Goal: Information Seeking & Learning: Learn about a topic

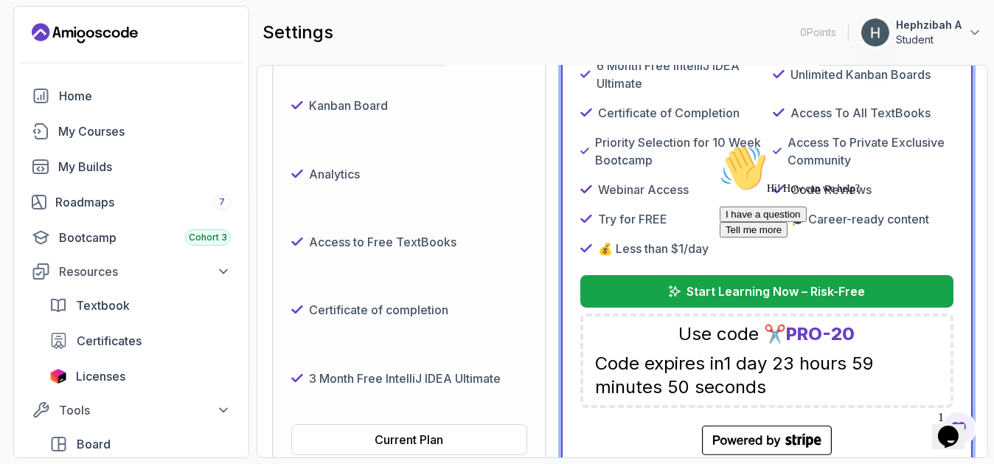
scroll to position [295, 0]
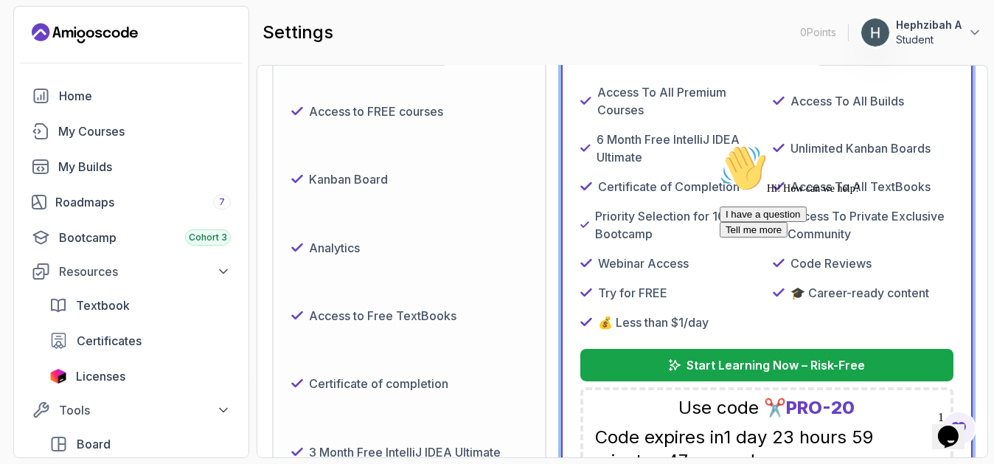
click at [719, 144] on icon "Chat attention grabber" at bounding box center [719, 144] width 0 height 0
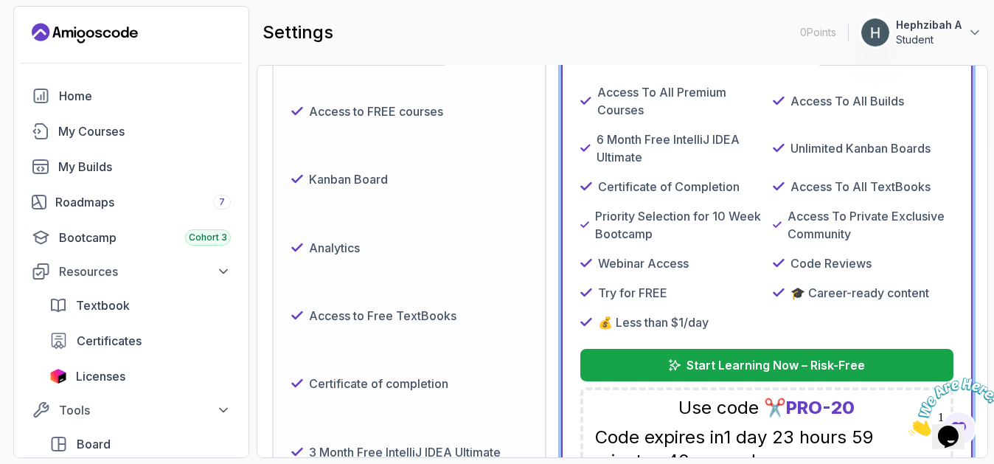
click at [908, 425] on icon "Close" at bounding box center [908, 431] width 0 height 13
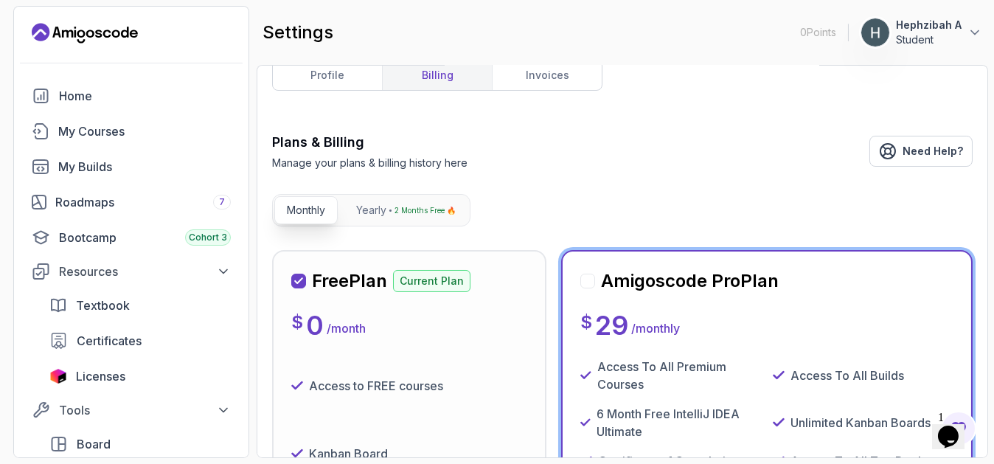
scroll to position [0, 0]
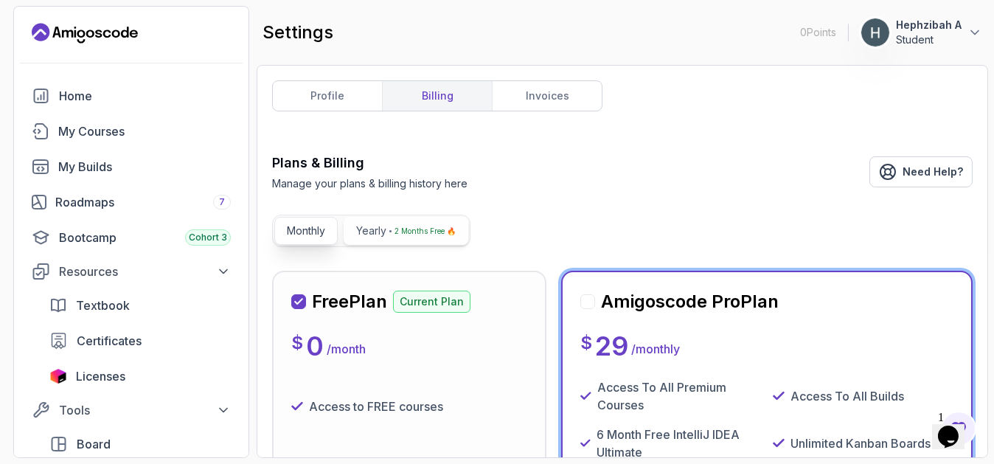
click at [399, 236] on p "2 Months Free 🔥" at bounding box center [424, 230] width 61 height 15
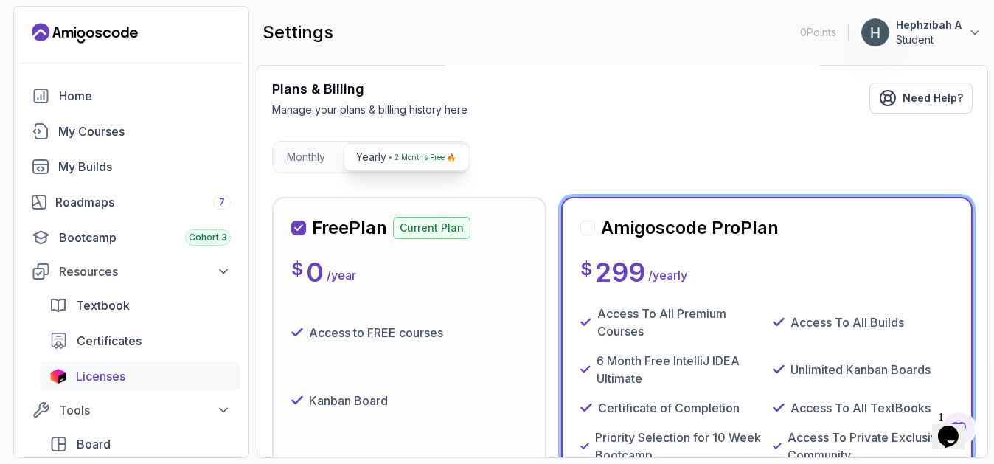
click at [62, 383] on link "Licenses" at bounding box center [140, 375] width 199 height 29
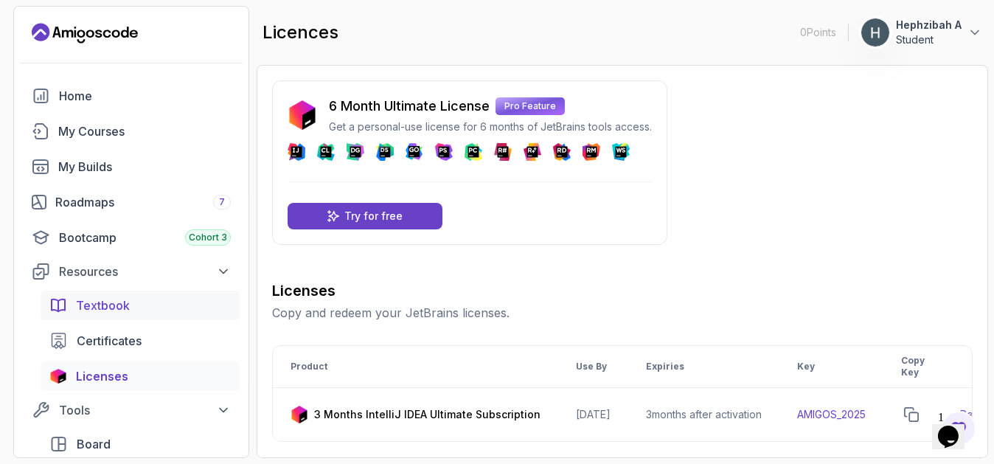
click at [119, 312] on span "Textbook" at bounding box center [103, 305] width 54 height 18
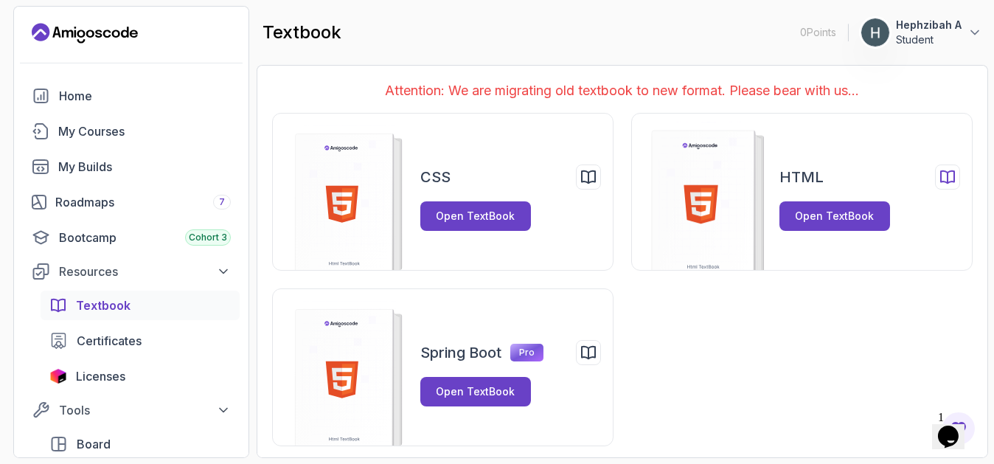
scroll to position [1, 0]
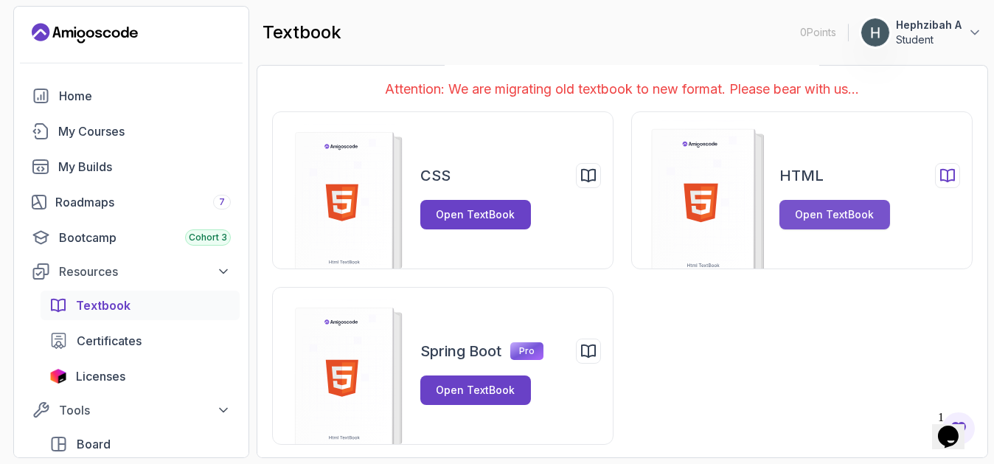
click at [815, 215] on div "Open TextBook" at bounding box center [834, 214] width 79 height 15
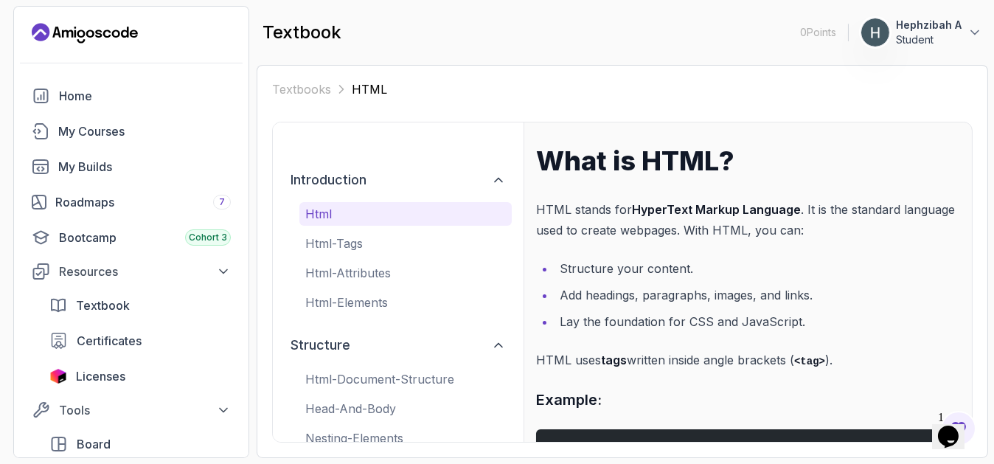
click at [67, 37] on icon "Landing page" at bounding box center [85, 33] width 106 height 24
click at [80, 241] on div "Bootcamp Cohort 3" at bounding box center [145, 238] width 172 height 18
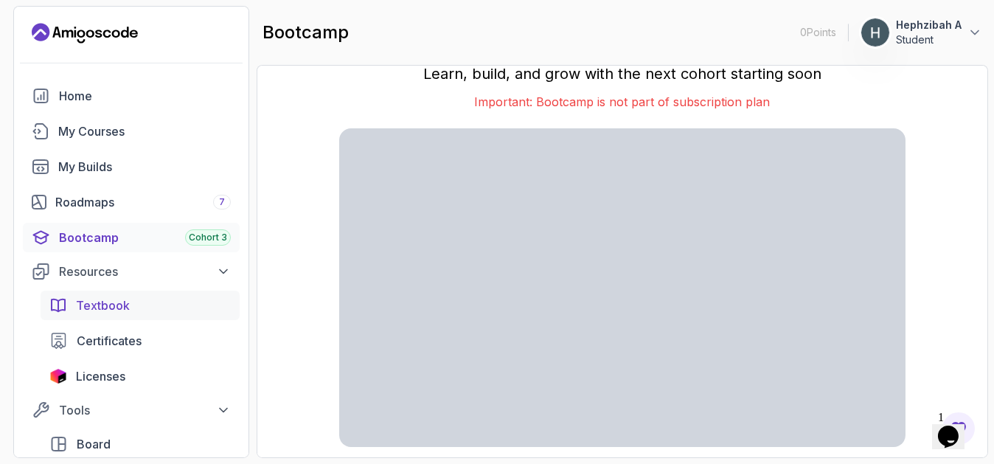
click at [97, 314] on link "Textbook" at bounding box center [140, 304] width 199 height 29
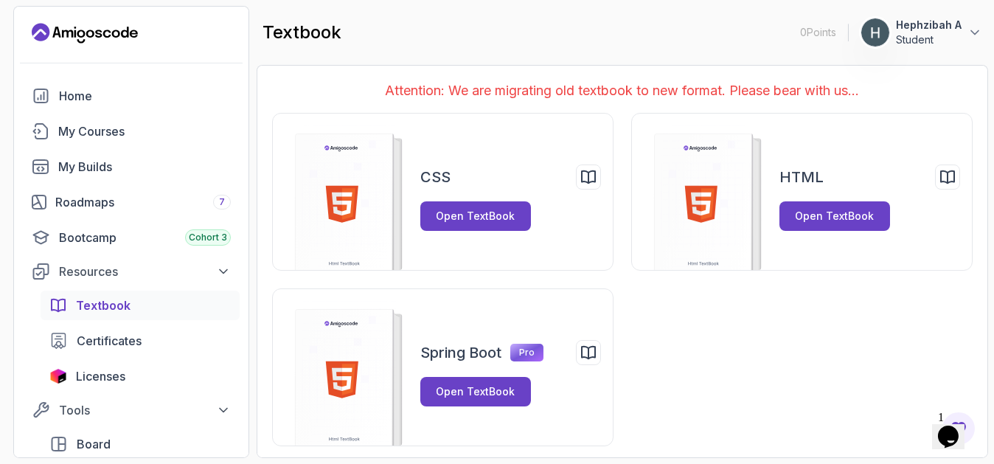
click at [959, 424] on div "Opens Chat This icon Opens the chat window." at bounding box center [948, 436] width 24 height 24
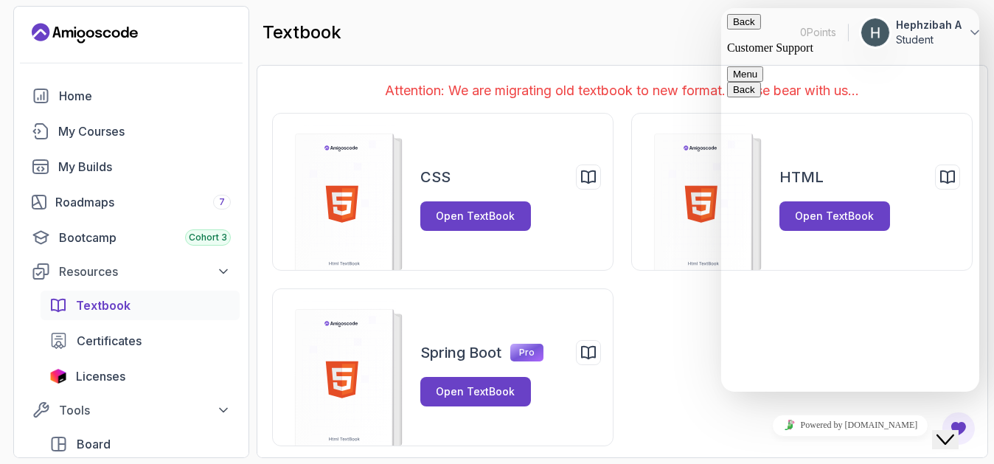
click at [953, 430] on div "Close Chat This icon closes the chat window." at bounding box center [945, 439] width 18 height 18
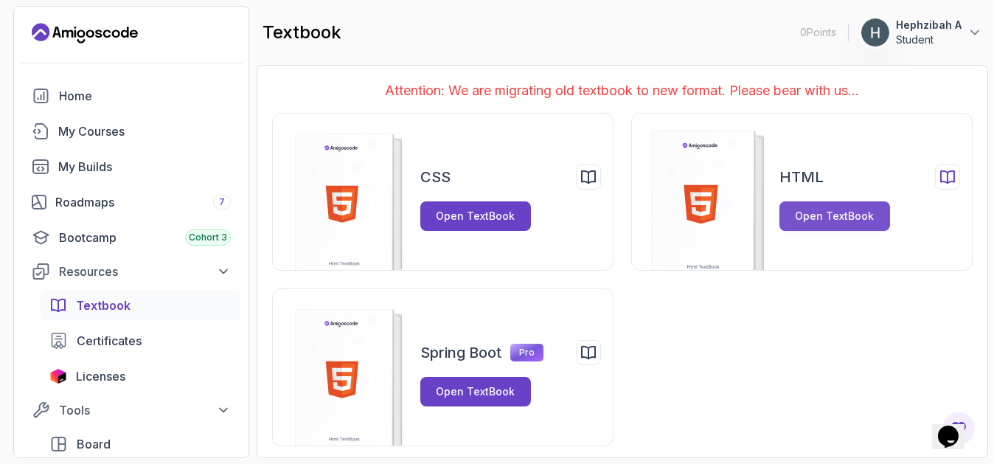
click at [862, 216] on div "Open TextBook" at bounding box center [834, 216] width 79 height 15
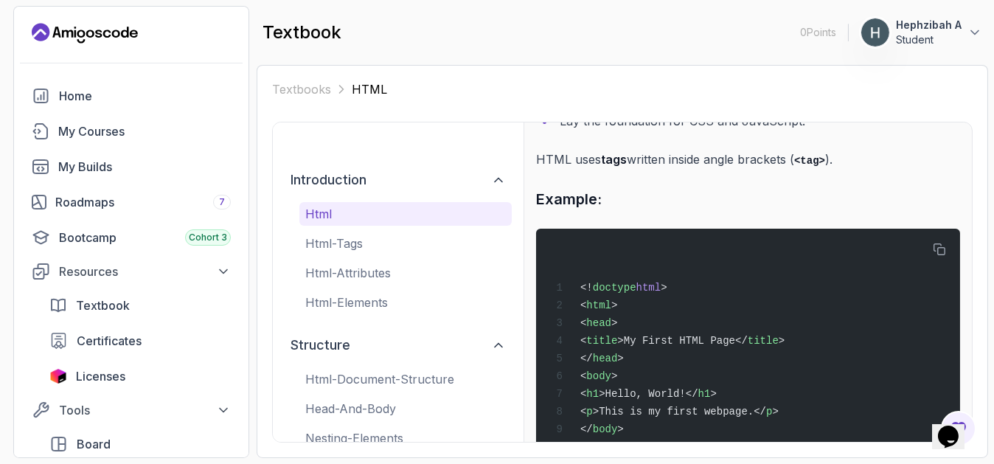
scroll to position [254, 0]
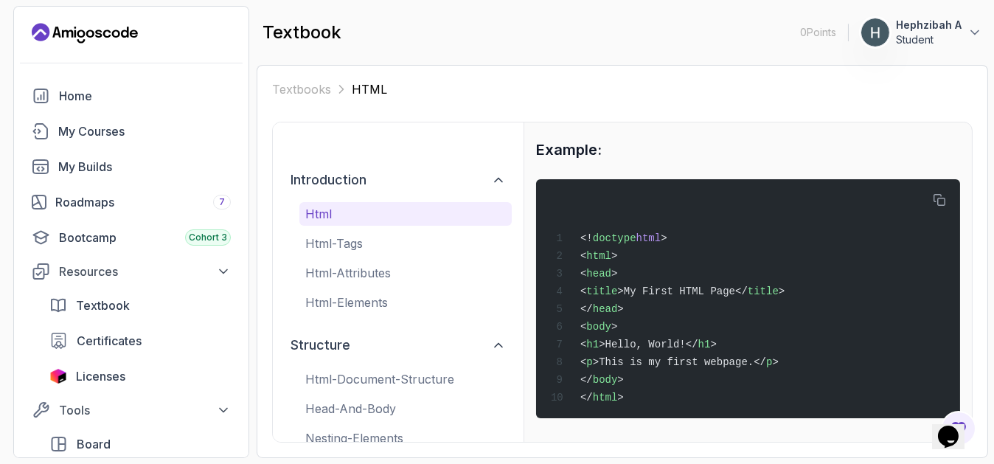
click at [419, 229] on div "html html-tags html-attributes html-elements" at bounding box center [405, 258] width 212 height 112
click at [427, 245] on p "html-tags" at bounding box center [405, 243] width 201 height 18
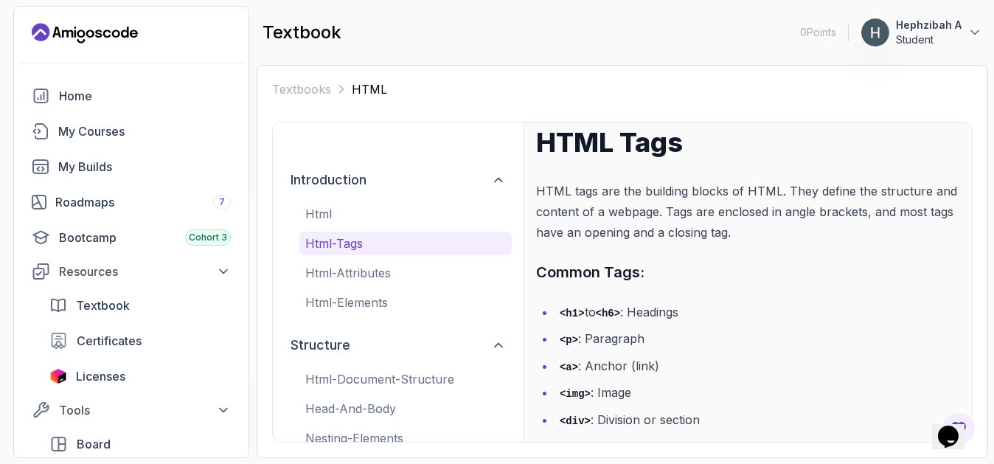
scroll to position [0, 0]
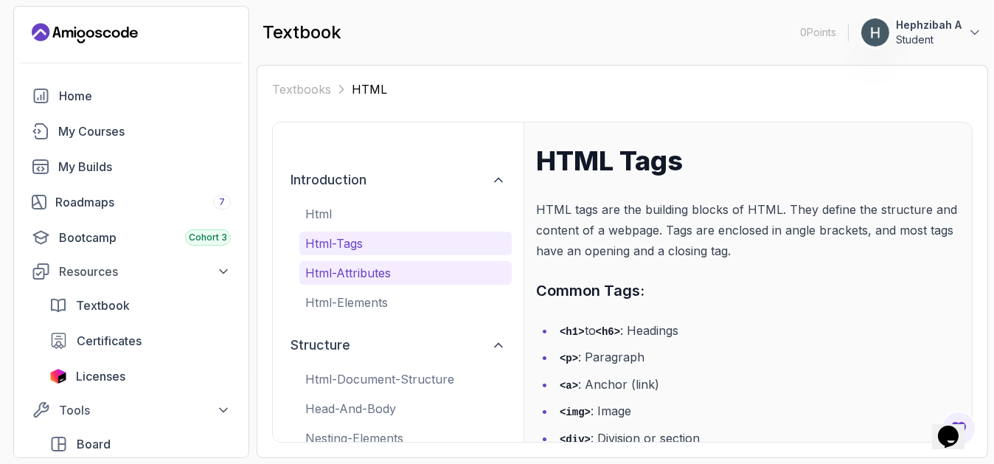
click at [390, 269] on p "html-attributes" at bounding box center [405, 273] width 201 height 18
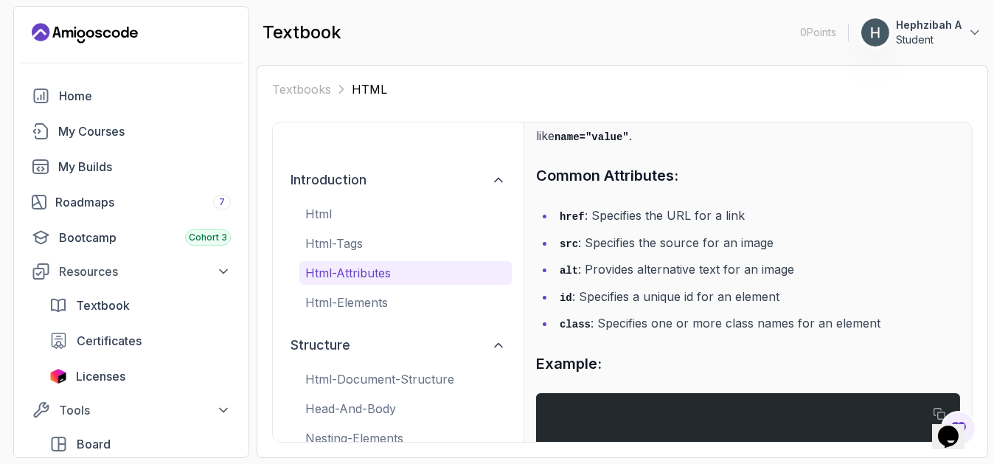
scroll to position [147, 0]
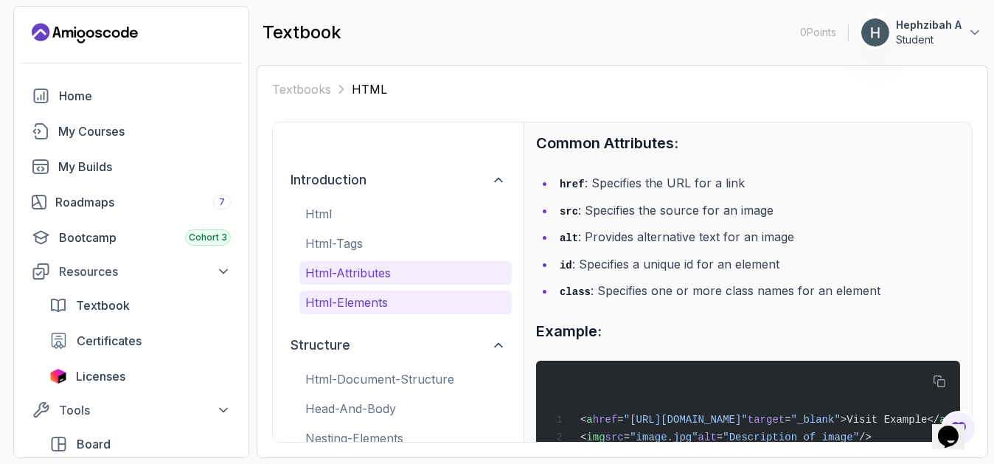
click at [419, 300] on p "html-elements" at bounding box center [405, 302] width 201 height 18
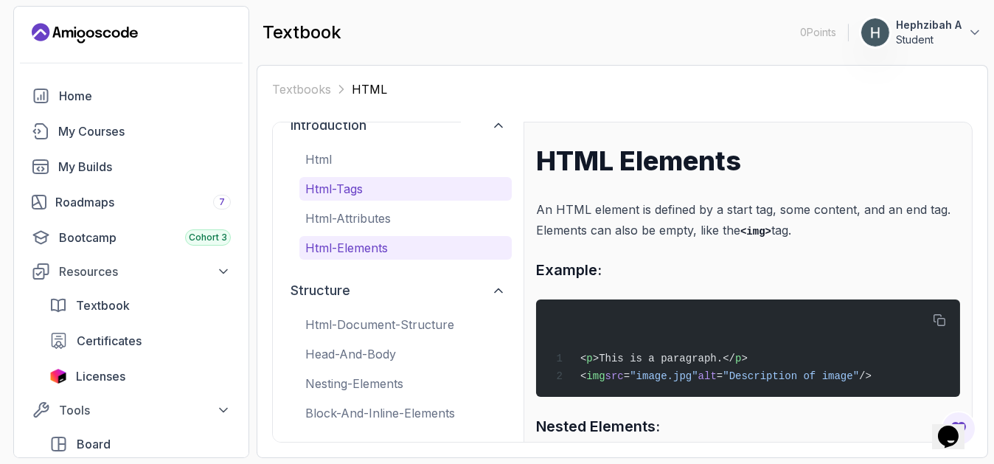
scroll to position [0, 0]
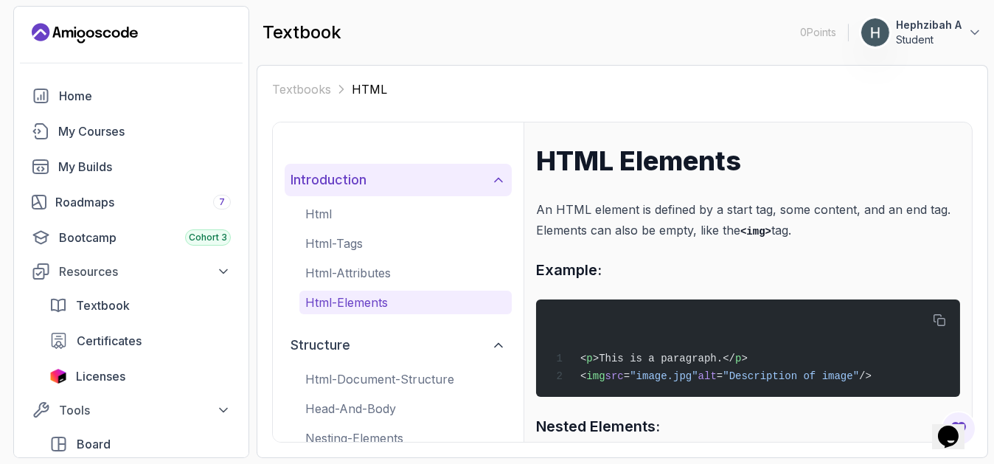
click at [492, 183] on icon at bounding box center [498, 180] width 15 height 15
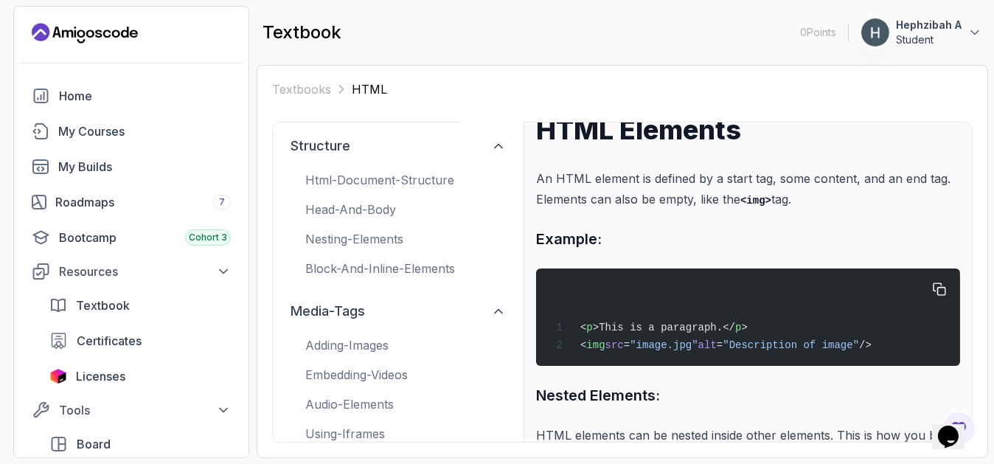
scroll to position [36, 0]
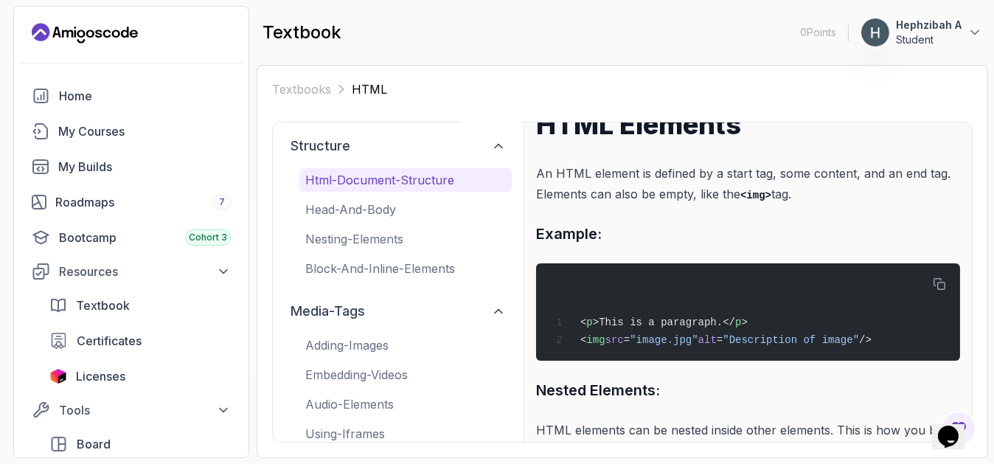
click at [406, 183] on p "html-document-structure" at bounding box center [405, 180] width 201 height 18
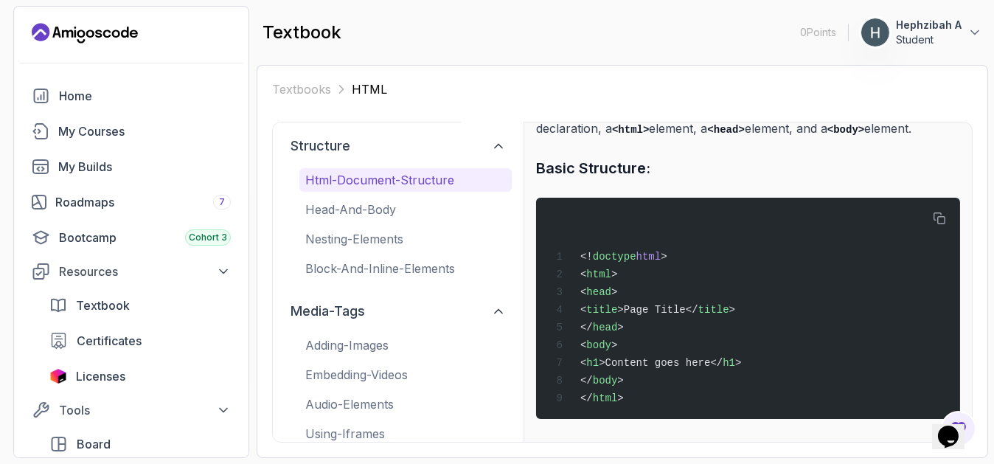
scroll to position [105, 0]
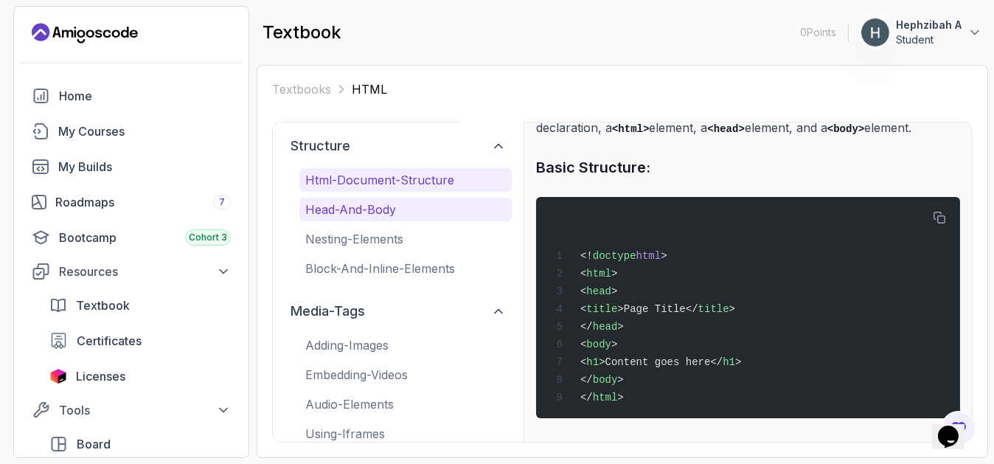
click at [457, 216] on p "head-and-body" at bounding box center [405, 210] width 201 height 18
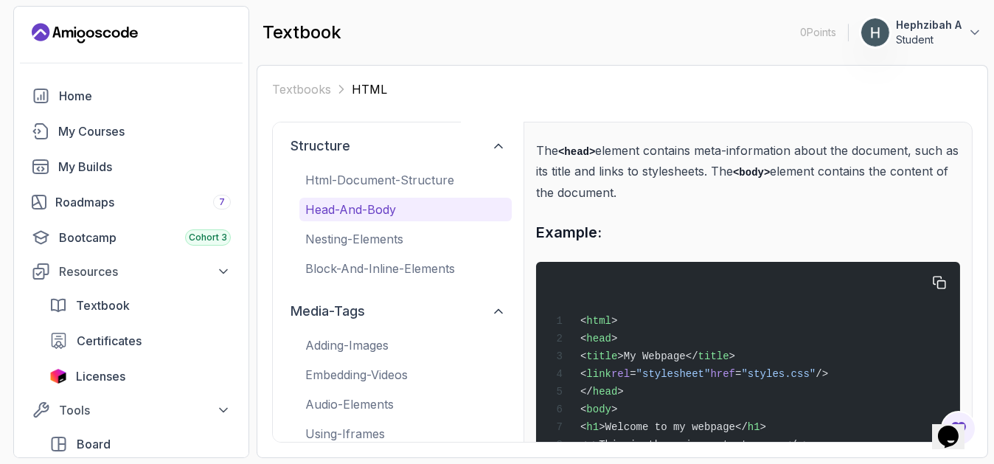
scroll to position [145, 0]
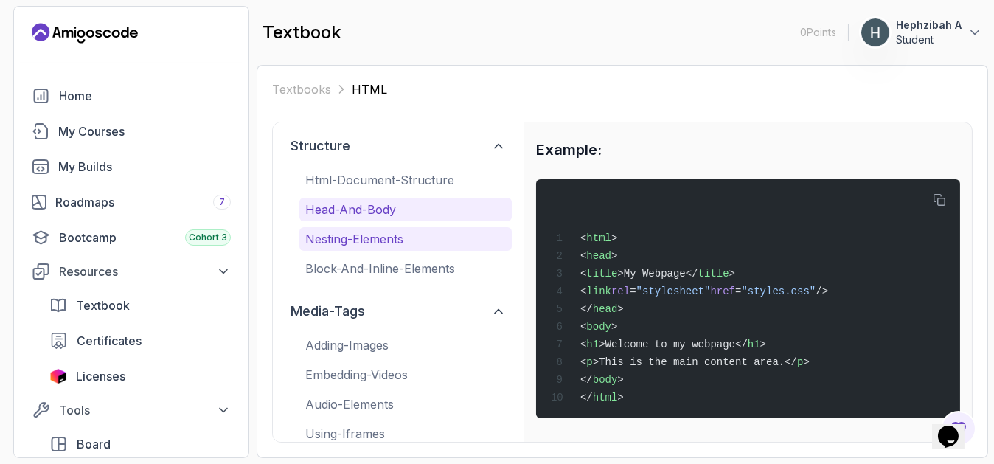
click at [421, 242] on p "nesting-elements" at bounding box center [405, 239] width 201 height 18
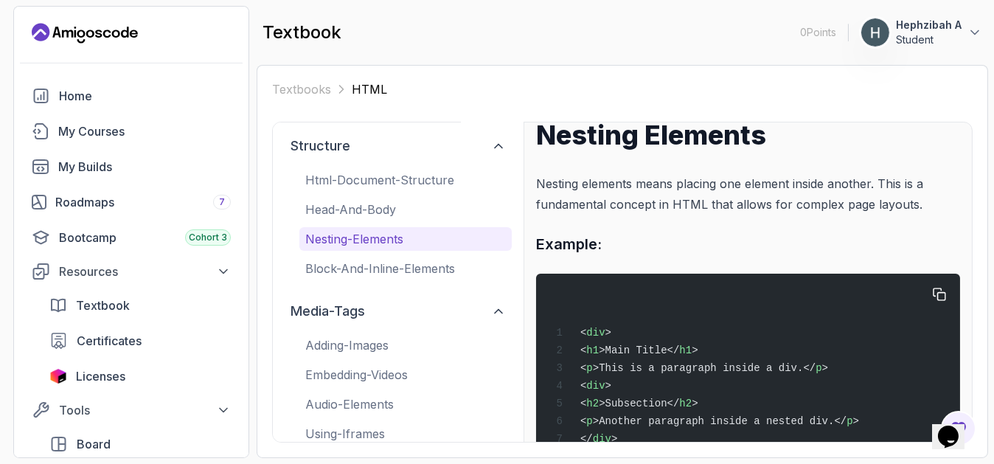
scroll to position [0, 0]
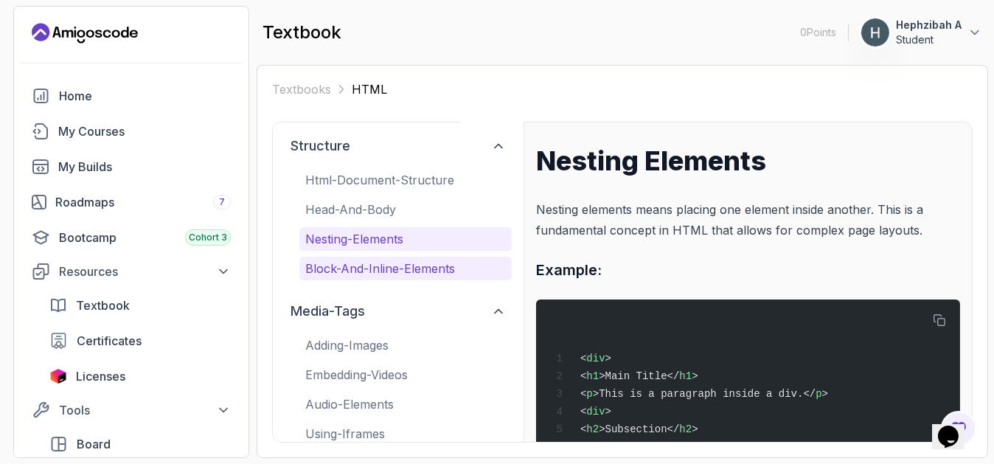
click at [464, 268] on p "block-and-inline-elements" at bounding box center [405, 269] width 201 height 18
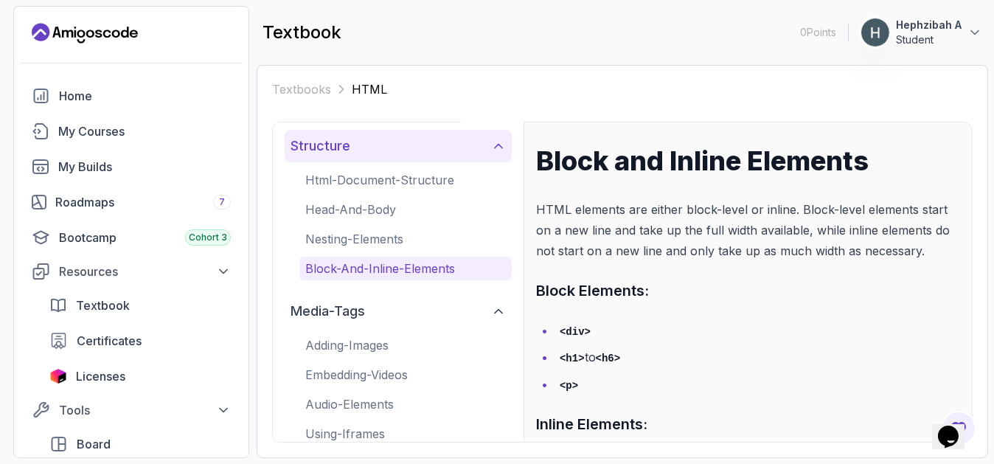
click at [499, 142] on icon at bounding box center [498, 146] width 15 height 15
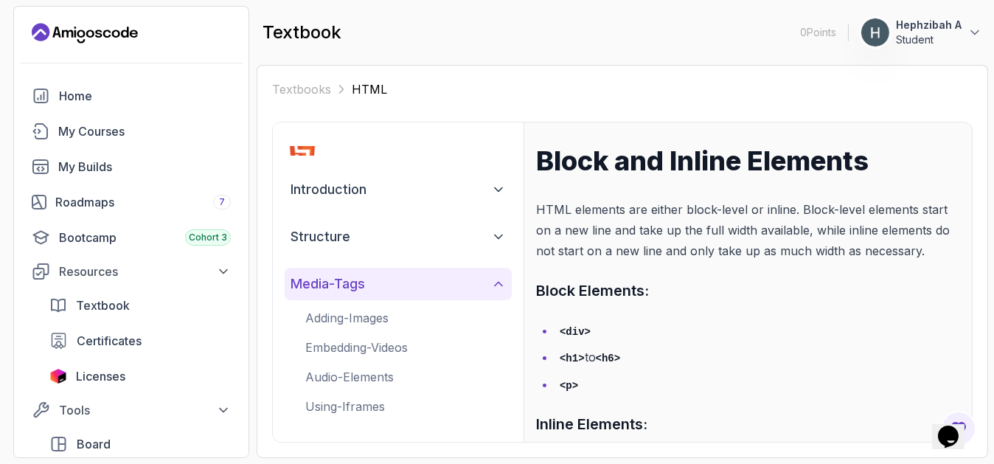
click at [487, 290] on button "media-tags" at bounding box center [398, 284] width 227 height 32
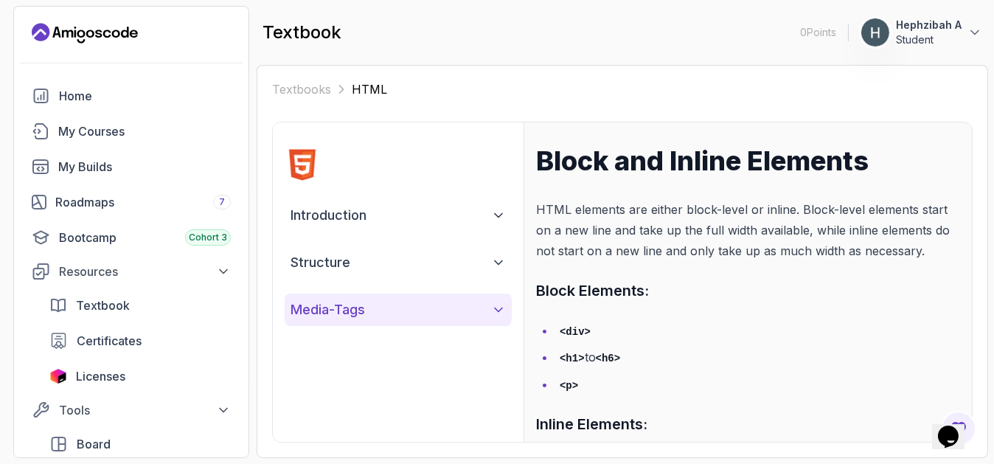
click at [489, 318] on button "media-tags" at bounding box center [398, 309] width 227 height 32
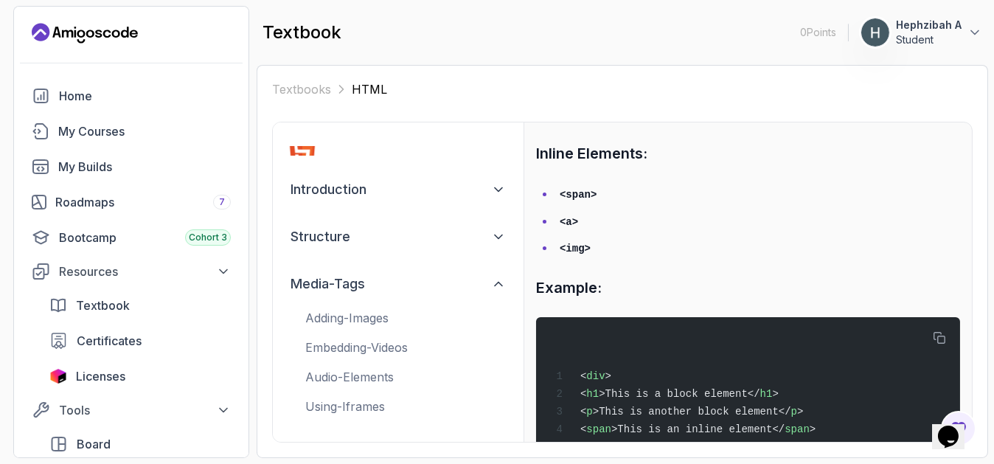
scroll to position [318, 0]
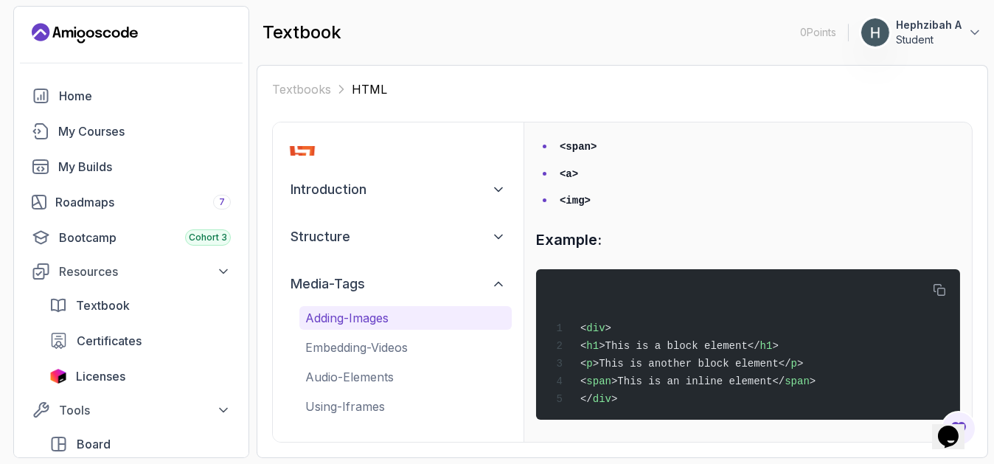
click at [411, 326] on p "adding-images" at bounding box center [405, 318] width 201 height 18
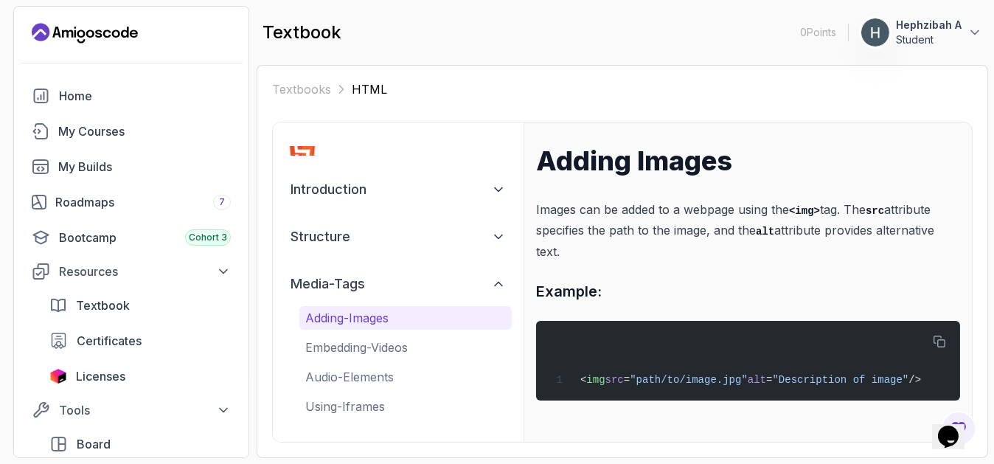
scroll to position [0, 0]
click at [470, 341] on p "embedding-videos" at bounding box center [405, 347] width 201 height 18
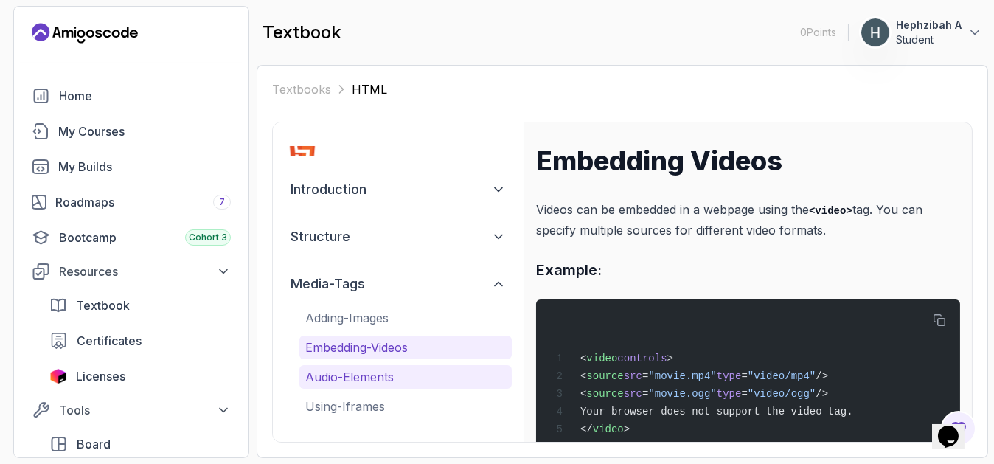
click at [423, 384] on p "audio-elements" at bounding box center [405, 377] width 201 height 18
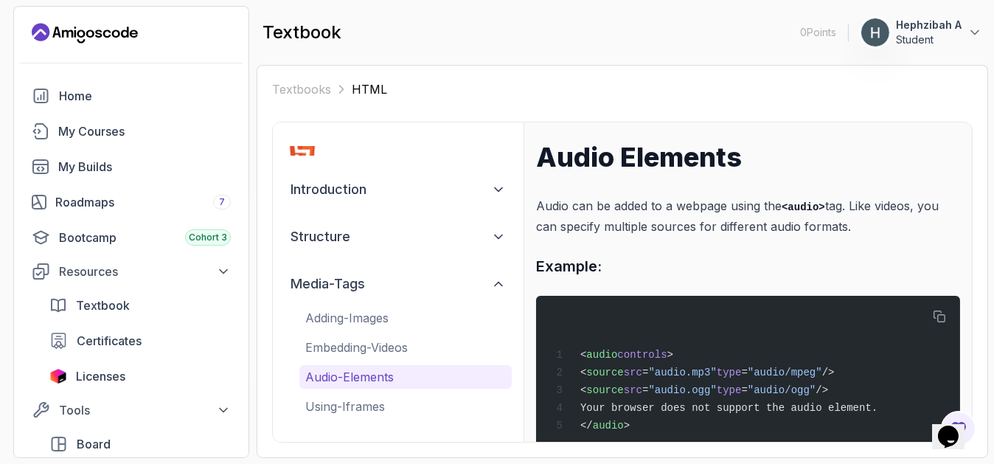
scroll to position [5, 0]
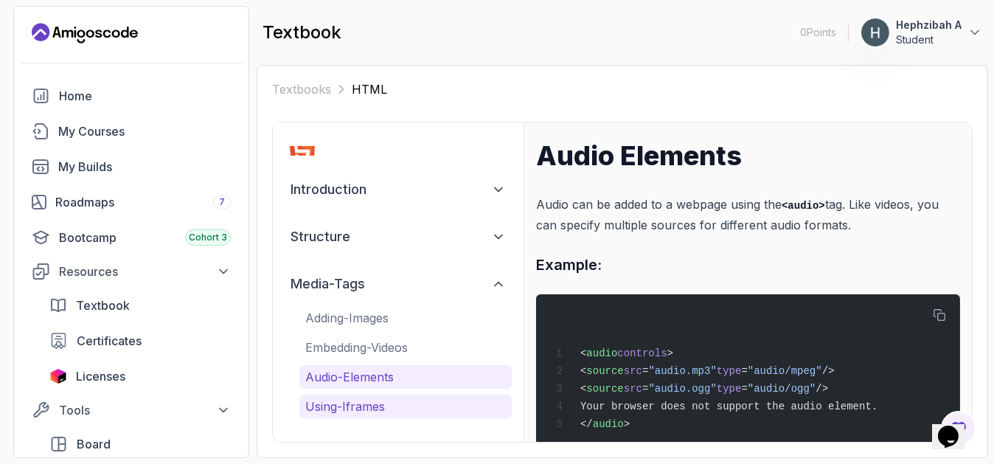
click at [487, 400] on p "using-iframes" at bounding box center [405, 406] width 201 height 18
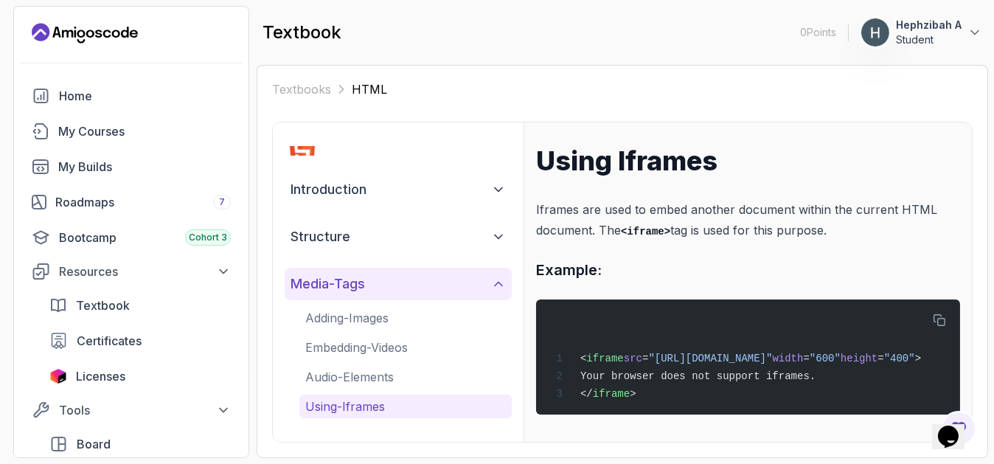
click at [327, 279] on h2 "media-tags" at bounding box center [327, 284] width 74 height 21
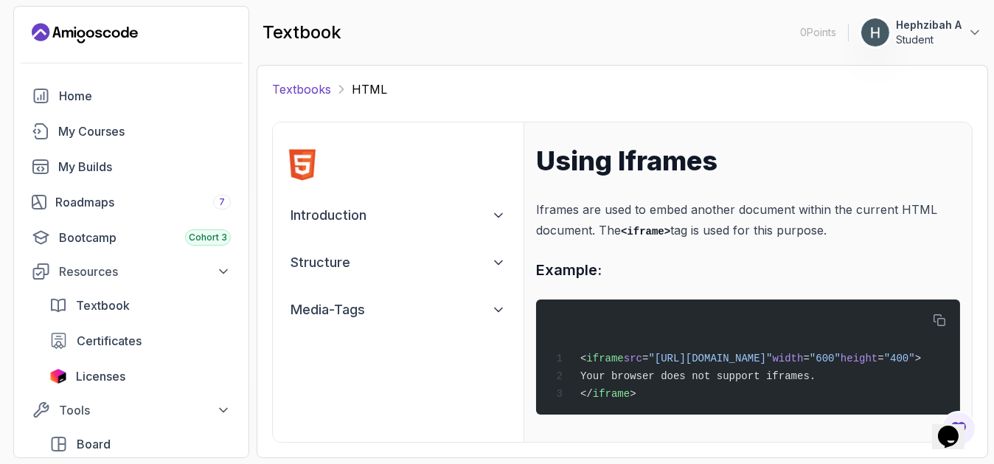
click at [306, 87] on link "Textbooks" at bounding box center [301, 89] width 59 height 18
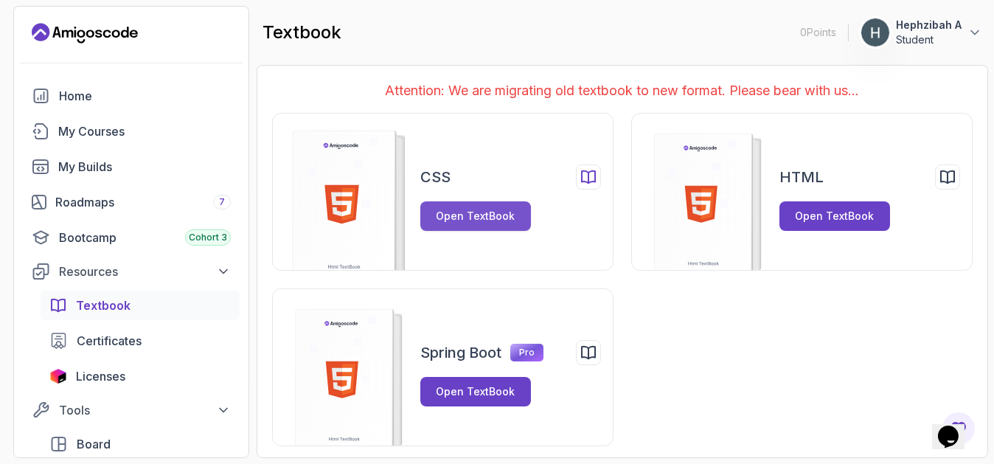
click at [458, 216] on div "Open TextBook" at bounding box center [475, 216] width 79 height 15
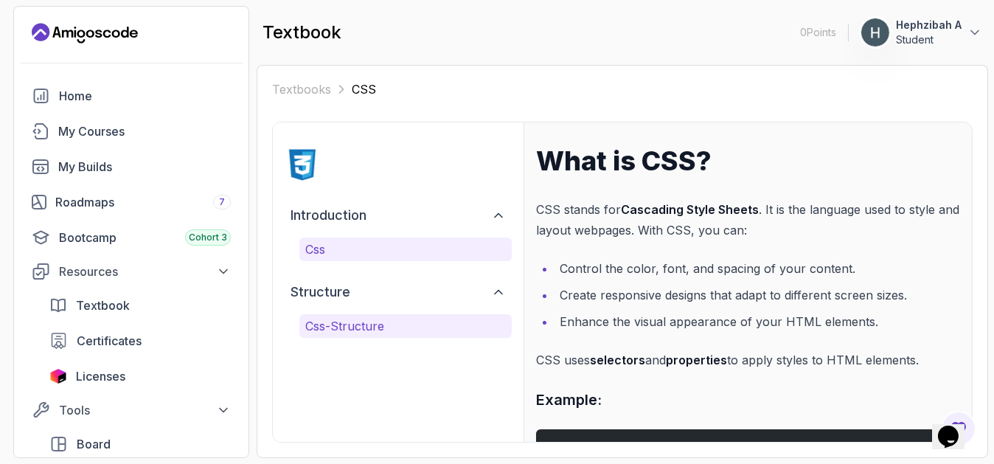
click at [341, 333] on p "css-structure" at bounding box center [405, 326] width 201 height 18
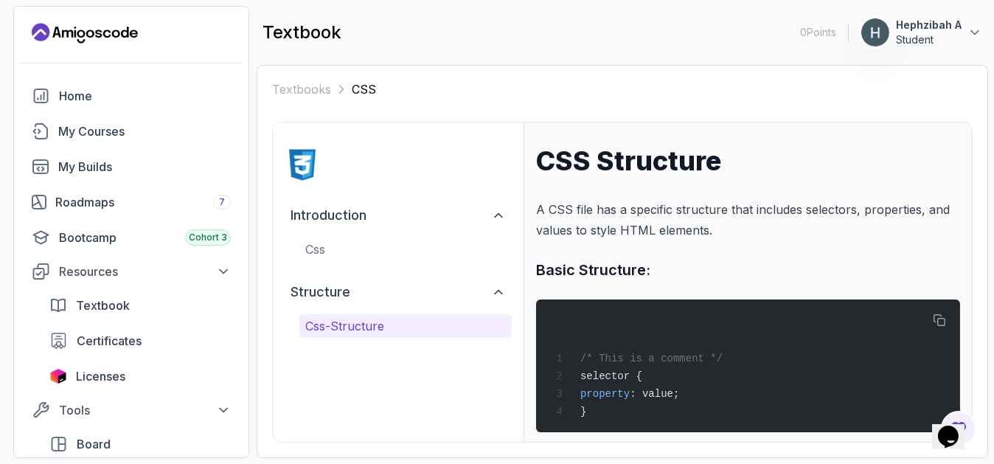
scroll to position [281, 0]
